Goal: Communication & Community: Participate in discussion

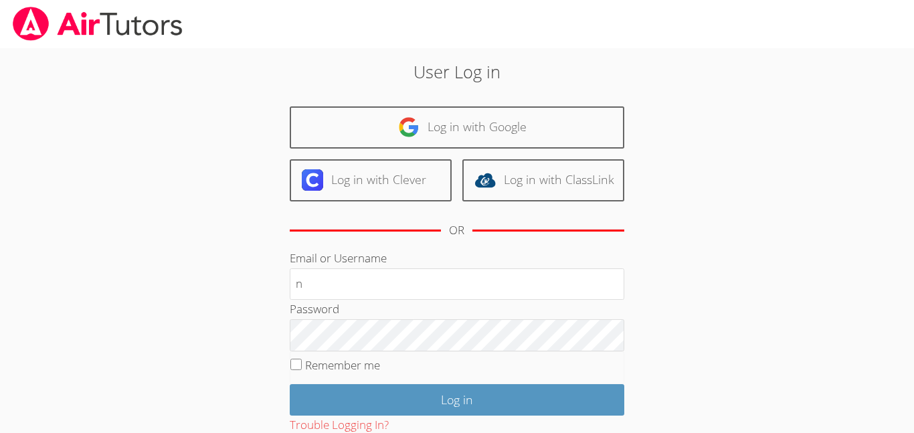
type input "[EMAIL_ADDRESS][DOMAIN_NAME]"
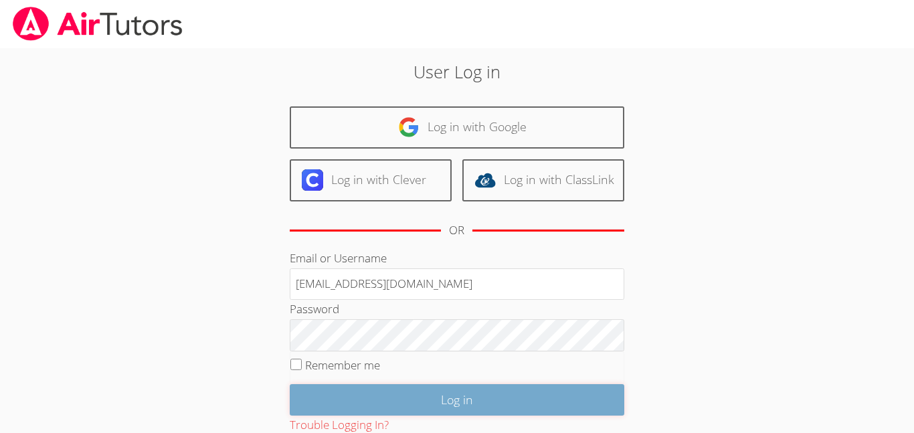
click at [459, 397] on input "Log in" at bounding box center [457, 399] width 335 height 31
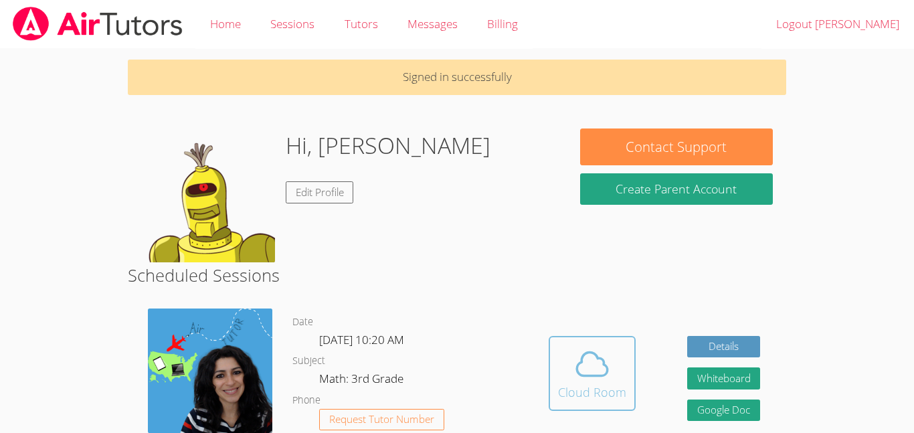
click at [563, 381] on span at bounding box center [592, 363] width 68 height 37
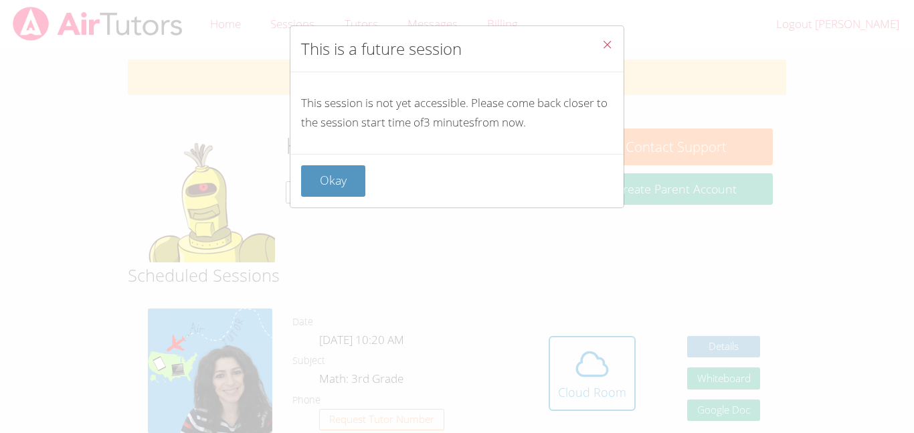
click at [604, 39] on icon "Close" at bounding box center [607, 44] width 11 height 11
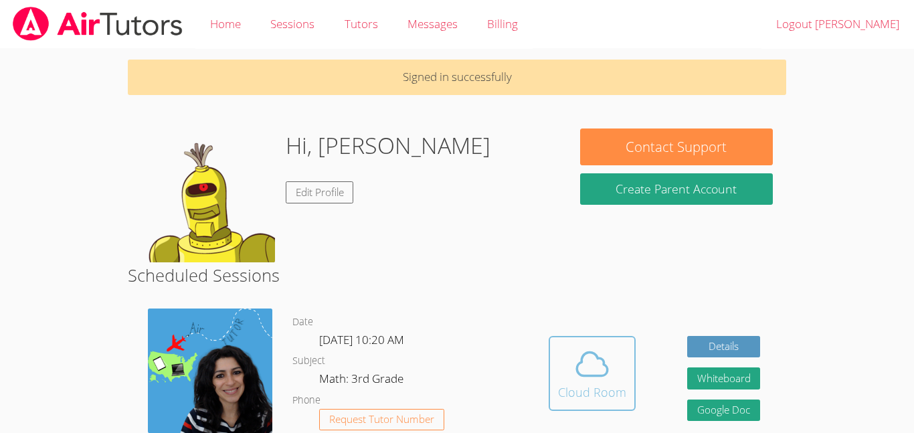
click at [603, 344] on button "Cloud Room" at bounding box center [592, 373] width 87 height 75
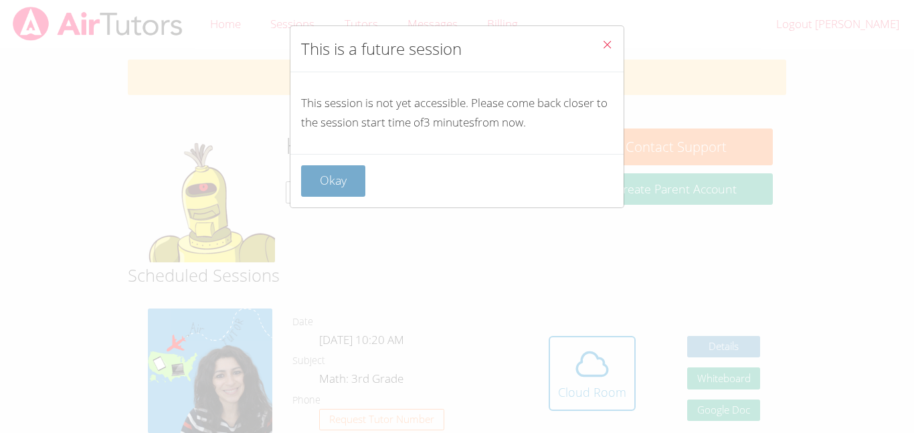
click at [339, 180] on button "Okay" at bounding box center [333, 180] width 64 height 31
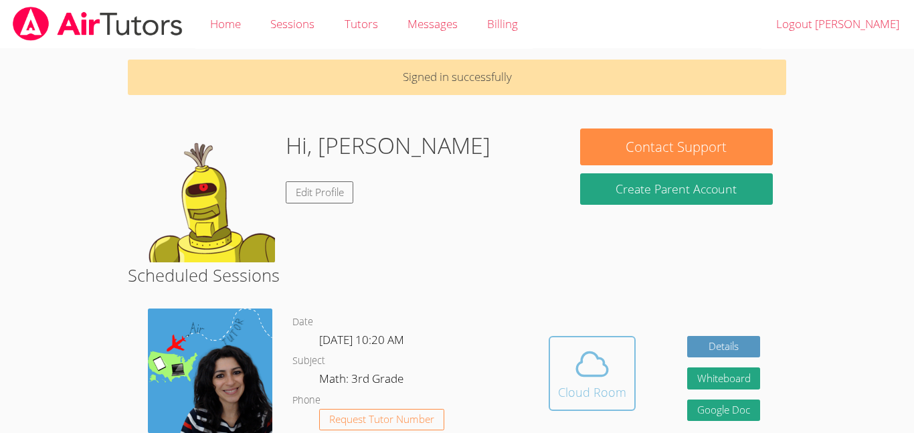
click at [570, 347] on span at bounding box center [592, 363] width 68 height 37
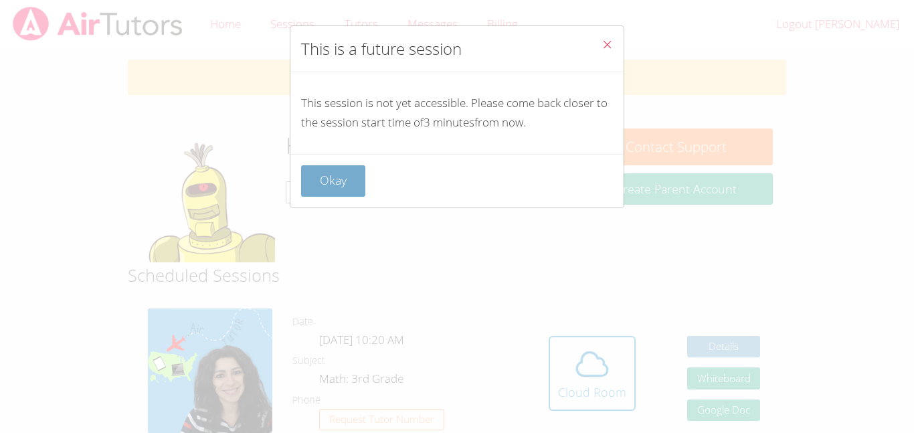
click at [345, 169] on button "Okay" at bounding box center [333, 180] width 64 height 31
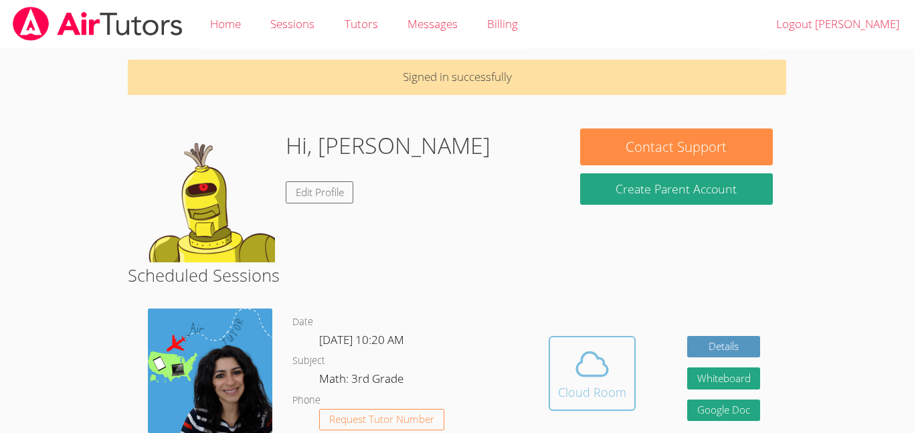
click at [630, 391] on button "Cloud Room" at bounding box center [592, 373] width 87 height 75
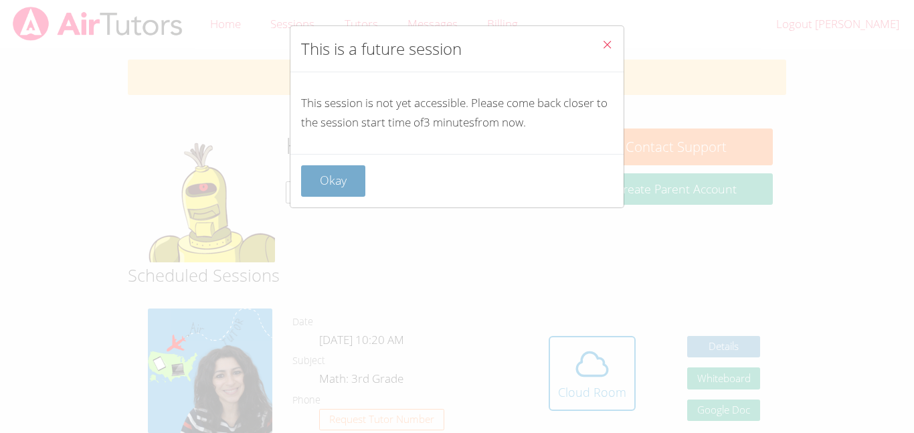
click at [363, 187] on button "Okay" at bounding box center [333, 180] width 64 height 31
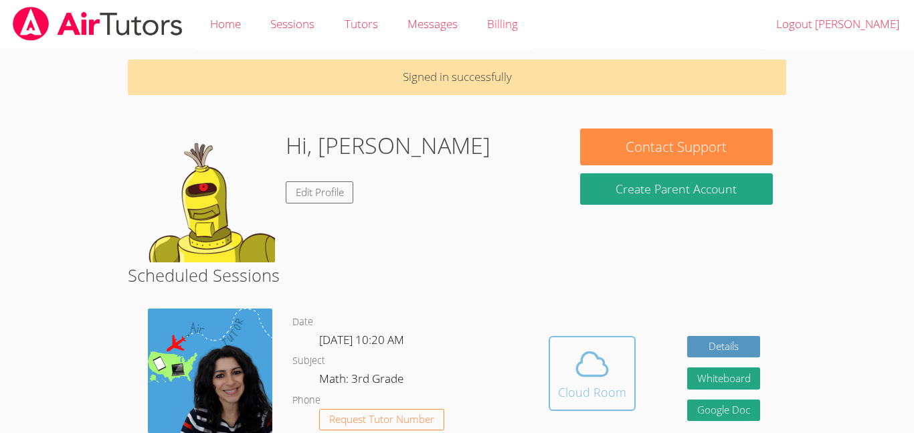
click at [588, 357] on icon at bounding box center [591, 363] width 37 height 37
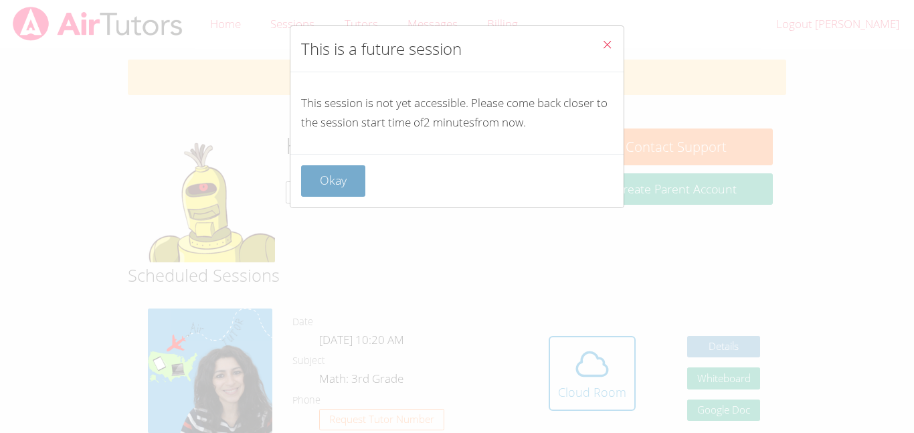
click at [355, 191] on button "Okay" at bounding box center [333, 180] width 64 height 31
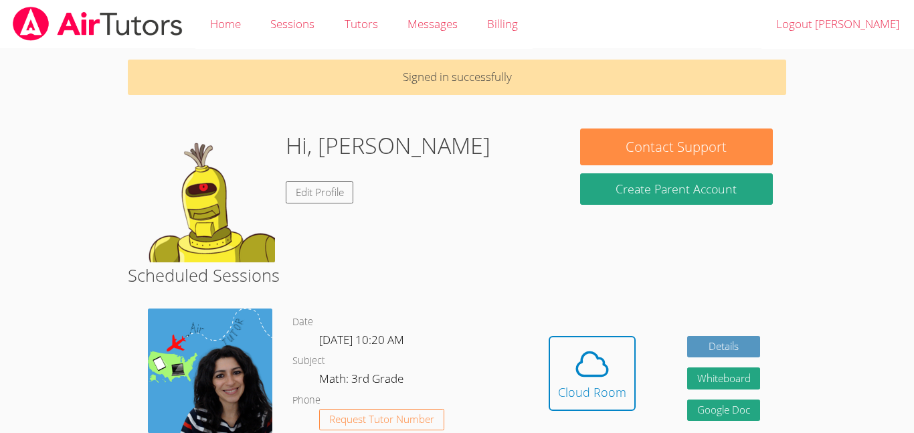
click at [404, 346] on span "Thu Sep 25, 10:20 AM" at bounding box center [361, 339] width 85 height 15
click at [587, 390] on div "Cloud Room" at bounding box center [592, 392] width 68 height 19
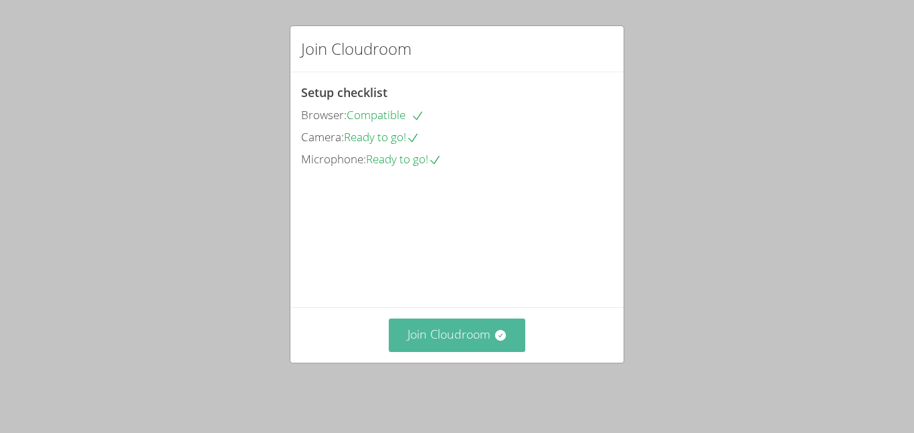
click at [432, 332] on button "Join Cloudroom" at bounding box center [457, 334] width 137 height 33
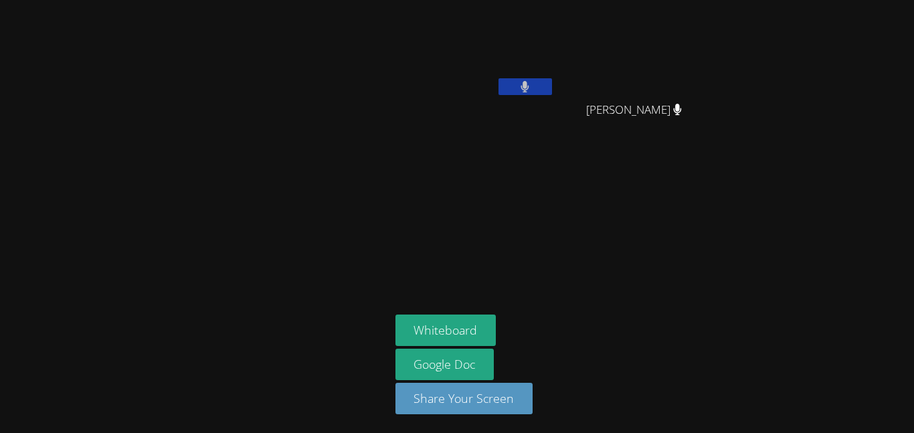
click at [734, 116] on div "Nicole Reyes Mares Edwin Silve Edwin Silve Whiteboard Google Doc Share Your Scr…" at bounding box center [457, 216] width 914 height 433
click at [539, 88] on button at bounding box center [525, 86] width 54 height 17
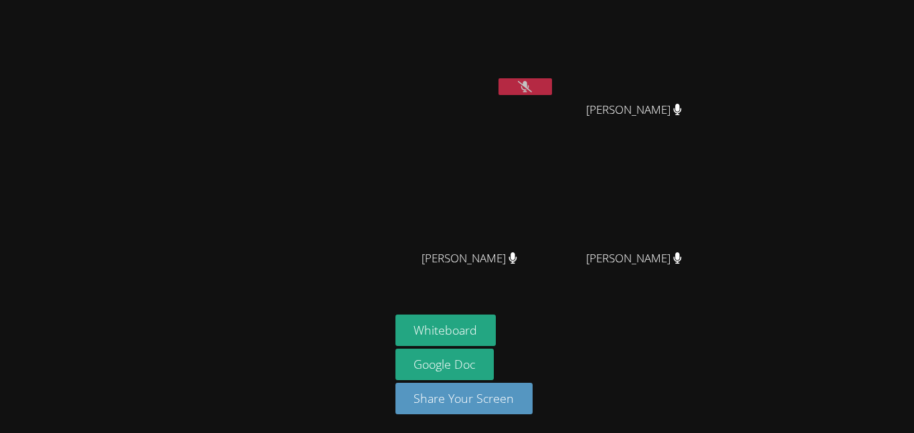
click at [538, 90] on button at bounding box center [525, 86] width 54 height 17
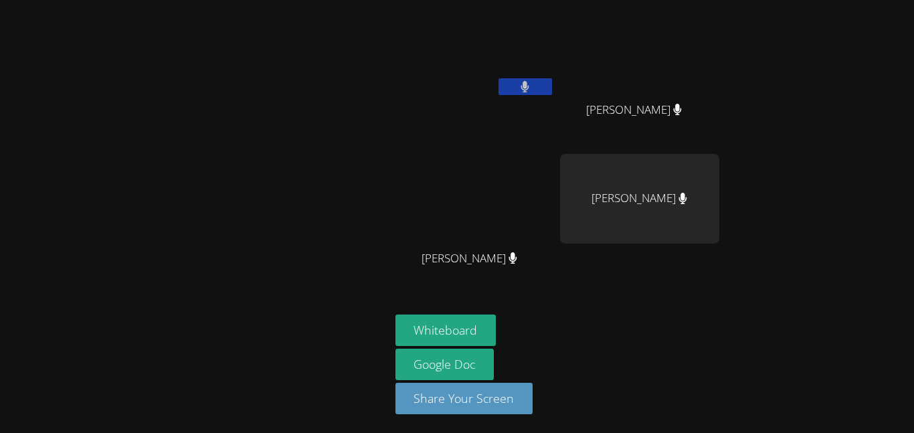
click at [525, 84] on icon at bounding box center [525, 86] width 8 height 11
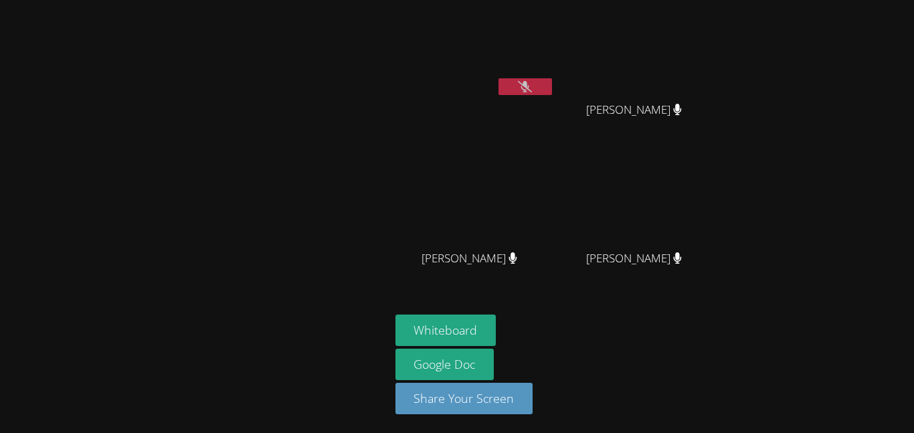
click at [516, 86] on button at bounding box center [525, 86] width 54 height 17
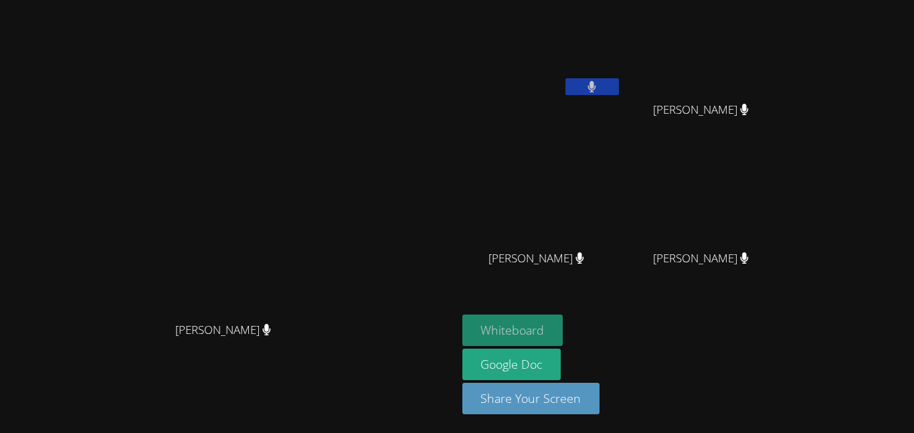
click at [563, 318] on button "Whiteboard" at bounding box center [512, 329] width 101 height 31
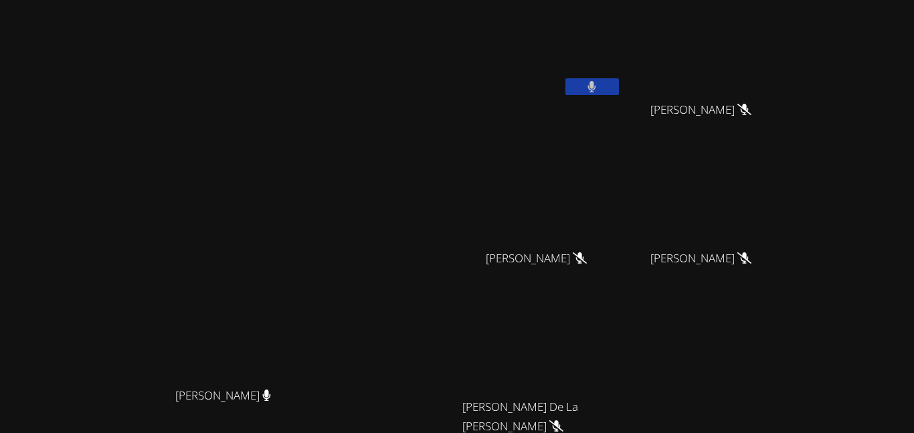
click at [619, 80] on button at bounding box center [592, 86] width 54 height 17
click at [619, 82] on button at bounding box center [592, 86] width 54 height 17
click at [619, 87] on button at bounding box center [592, 86] width 54 height 17
click at [612, 8] on video at bounding box center [541, 50] width 159 height 90
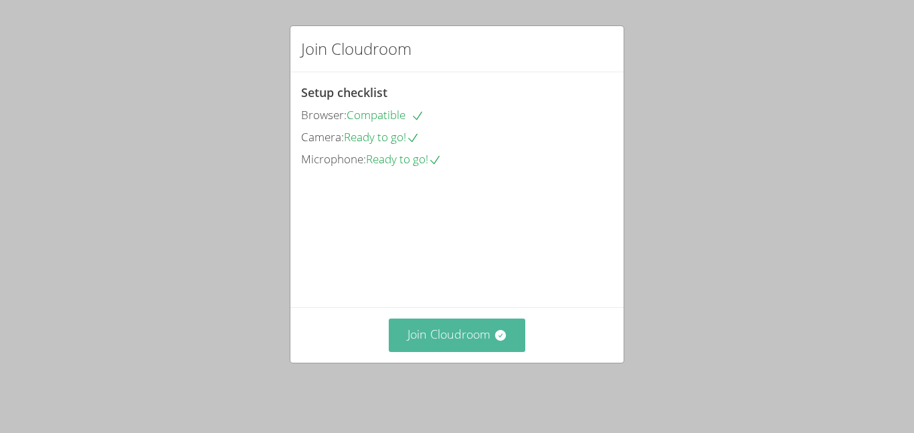
click at [467, 328] on button "Join Cloudroom" at bounding box center [457, 334] width 137 height 33
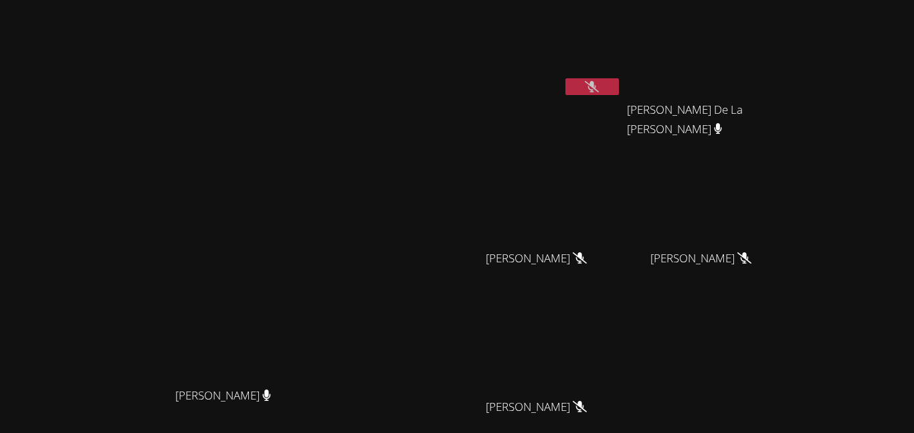
click at [619, 92] on button at bounding box center [592, 86] width 54 height 17
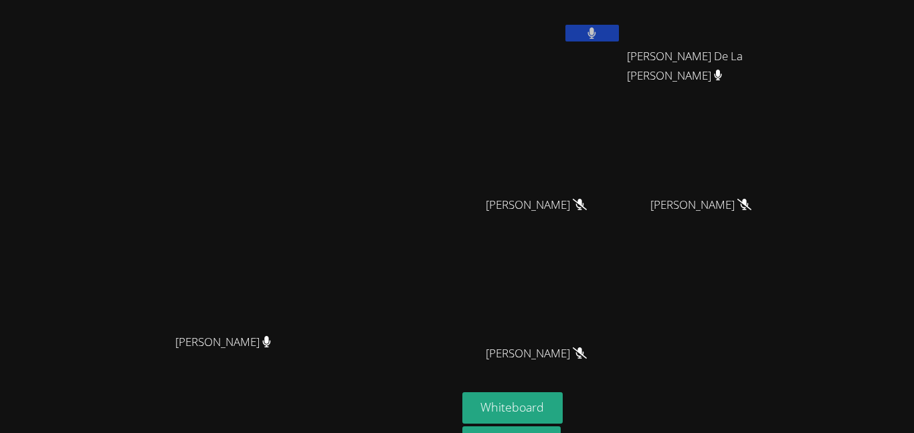
scroll to position [80, 0]
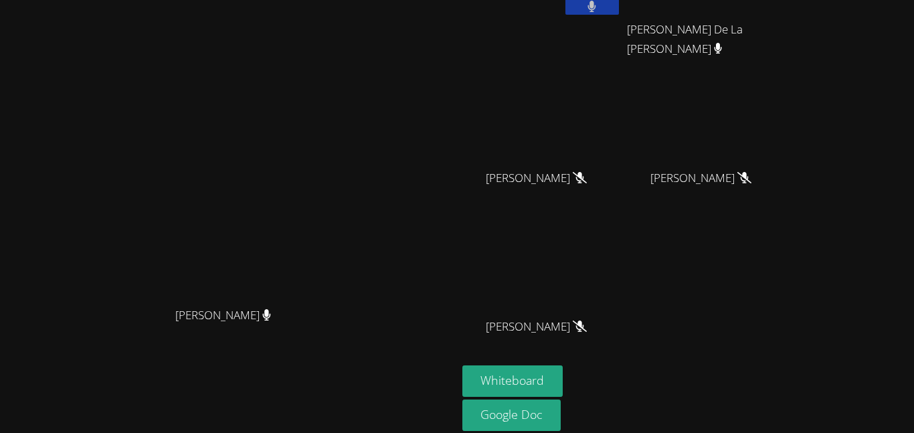
click at [764, 126] on video at bounding box center [706, 119] width 159 height 90
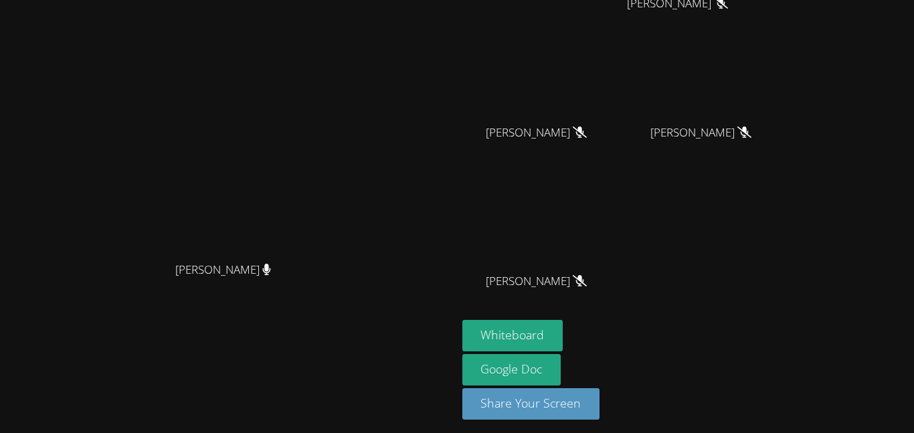
scroll to position [131, 0]
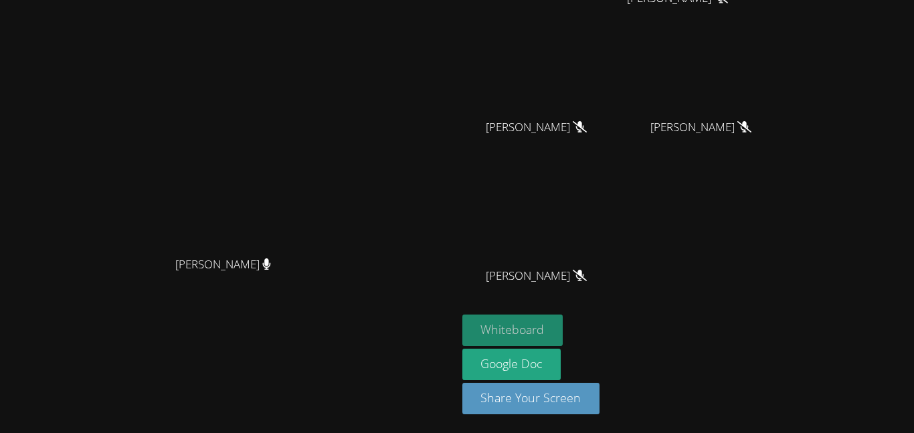
click at [563, 329] on button "Whiteboard" at bounding box center [512, 329] width 101 height 31
click at [782, 58] on video at bounding box center [706, 68] width 159 height 90
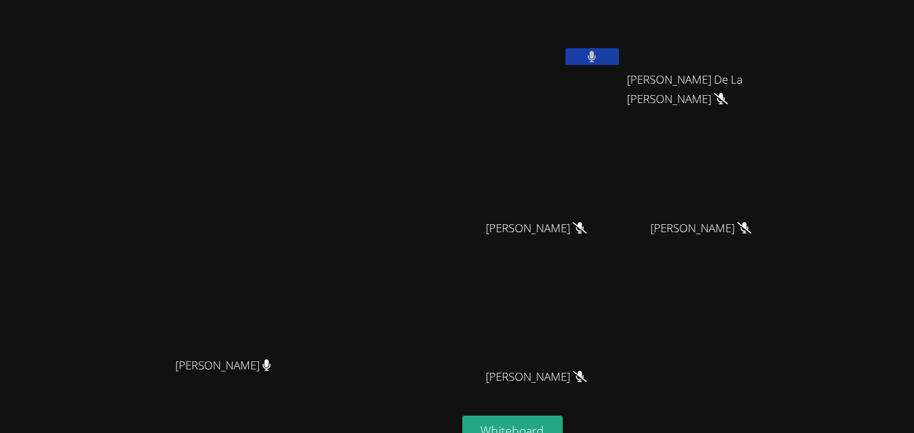
scroll to position [0, 0]
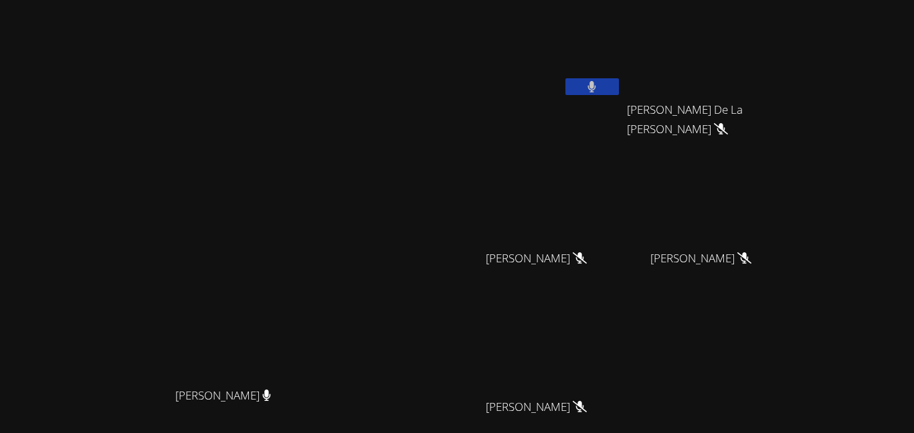
click at [619, 78] on button at bounding box center [592, 86] width 54 height 17
click at [619, 80] on button at bounding box center [592, 86] width 54 height 17
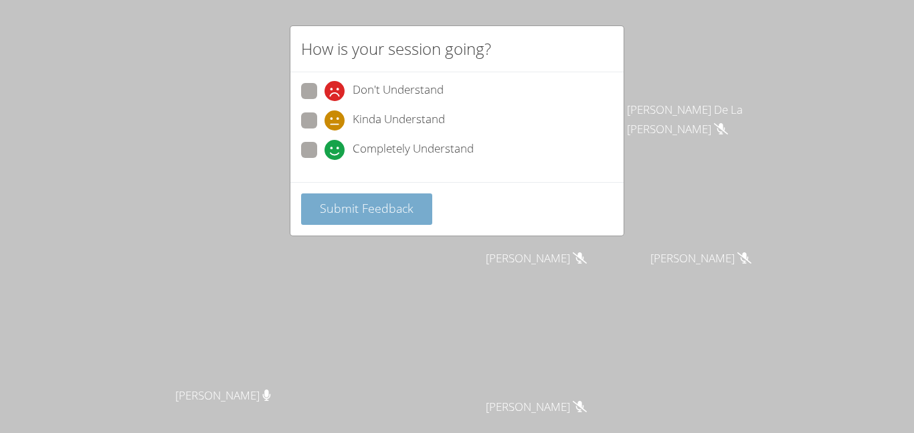
click at [316, 205] on button "Submit Feedback" at bounding box center [366, 208] width 131 height 31
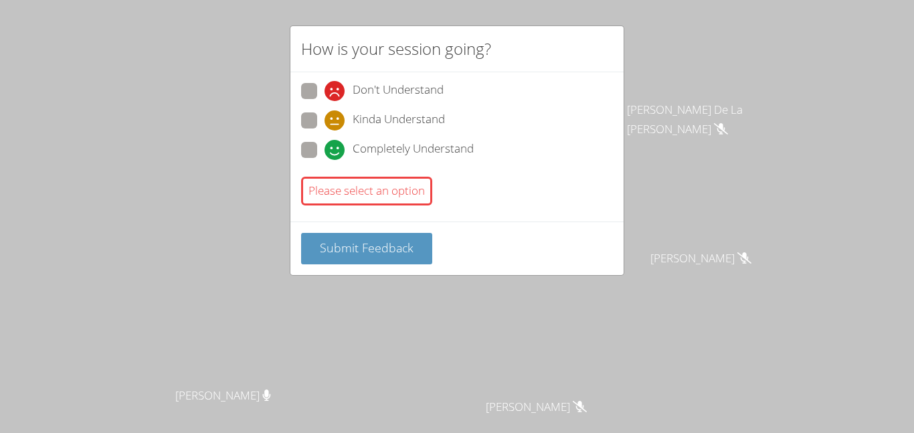
click at [325, 160] on span at bounding box center [325, 160] width 0 height 0
click at [325, 153] on input "Completely Understand" at bounding box center [330, 147] width 11 height 11
radio input "true"
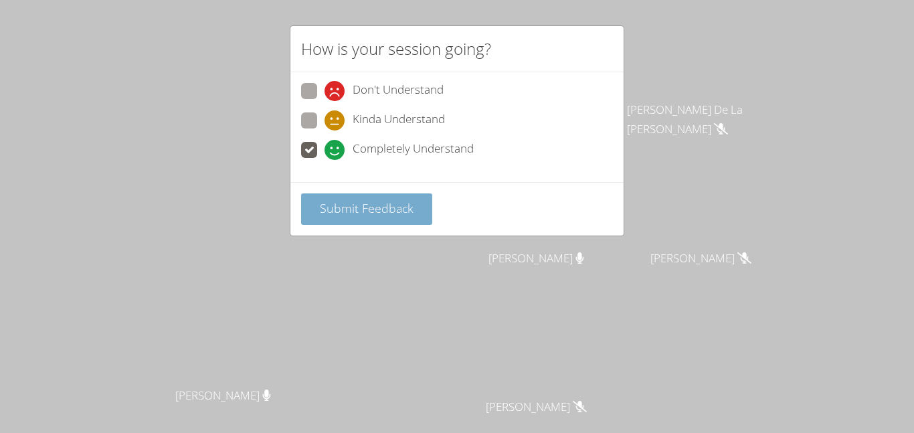
click at [400, 208] on span "Submit Feedback" at bounding box center [367, 208] width 94 height 16
